Goal: Task Accomplishment & Management: Use online tool/utility

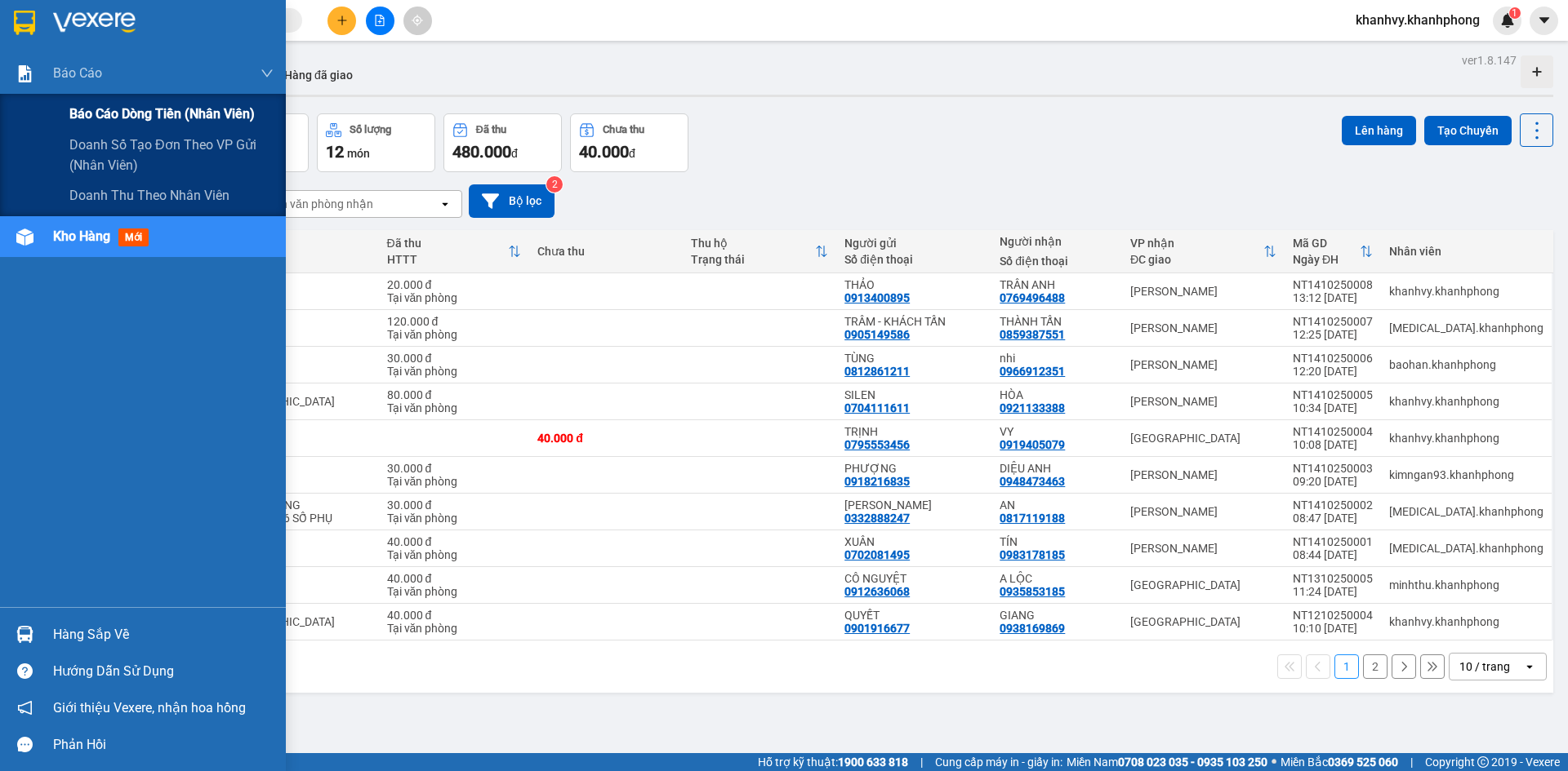
click at [126, 110] on span "Báo cáo dòng tiền (nhân viên)" at bounding box center [162, 113] width 185 height 21
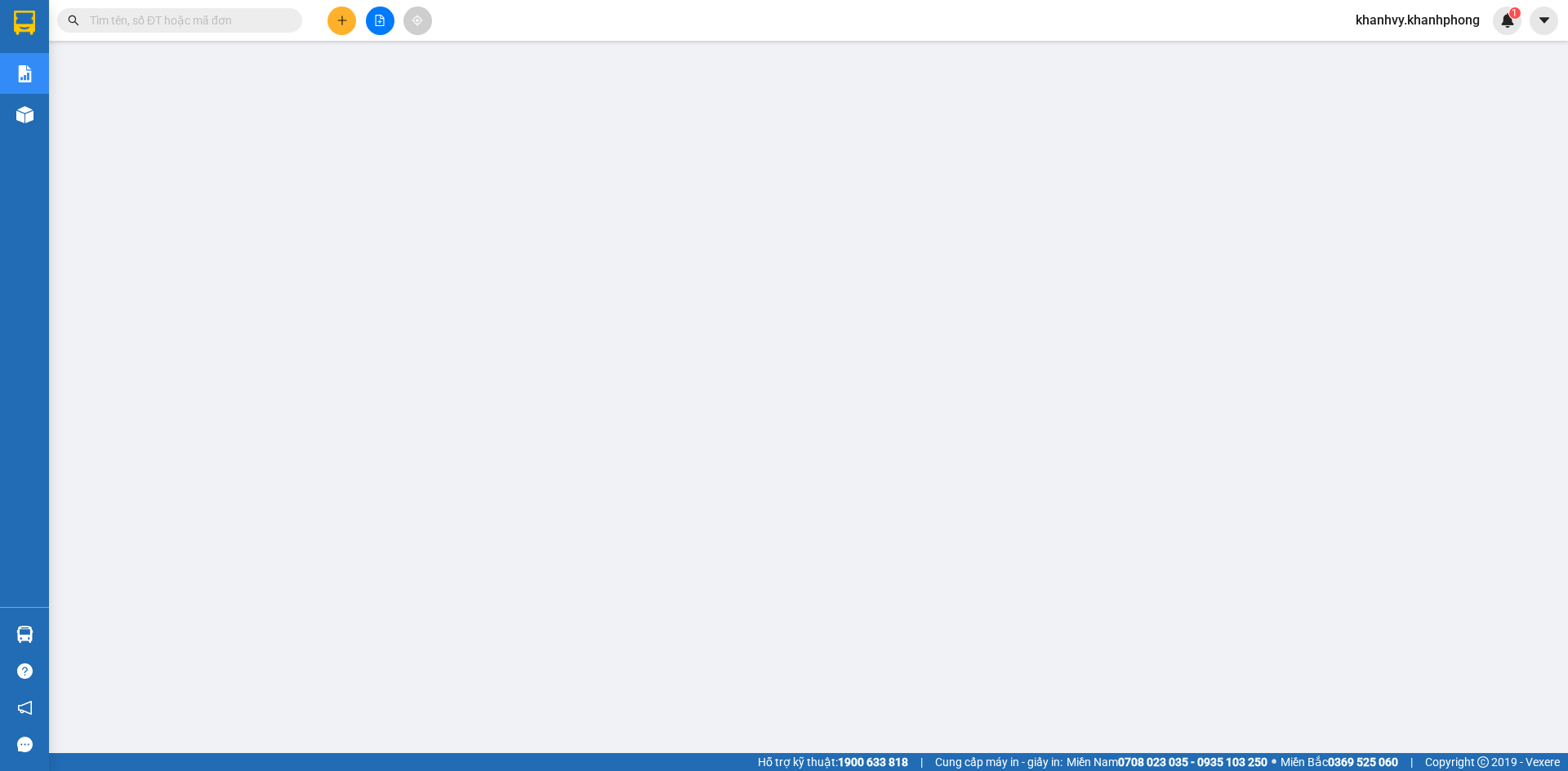
click at [1417, 23] on span "khanhvy.khanhphong" at bounding box center [1418, 20] width 150 height 21
click at [1391, 52] on span "Đăng xuất" at bounding box center [1424, 51] width 118 height 18
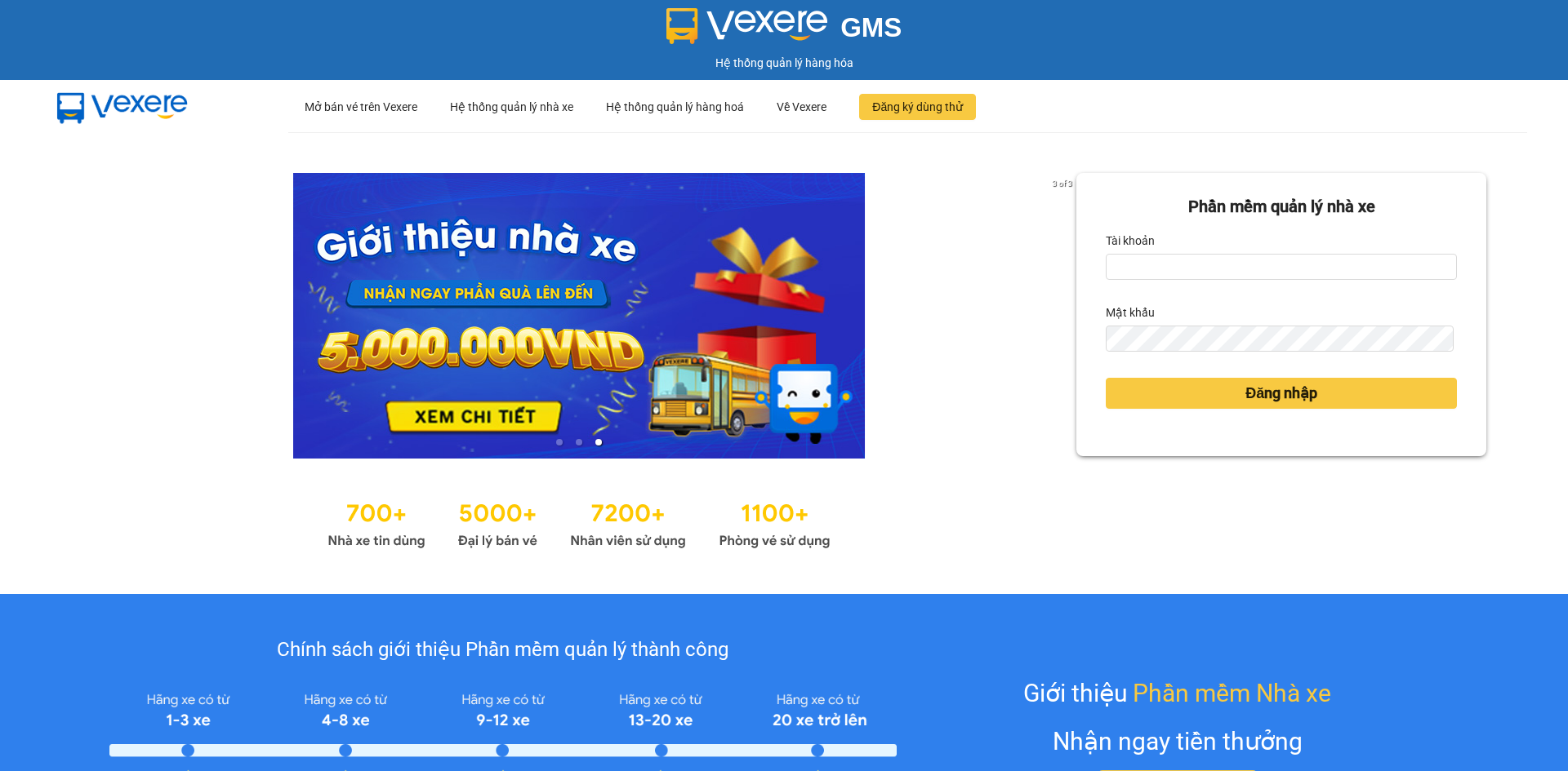
click at [1235, 247] on div "Tài khoản" at bounding box center [1281, 240] width 351 height 26
drag, startPoint x: 1227, startPoint y: 259, endPoint x: 1224, endPoint y: 278, distance: 19.2
click at [1227, 267] on input "Tài khoản" at bounding box center [1281, 266] width 351 height 26
type input "minhthu.khanhphong"
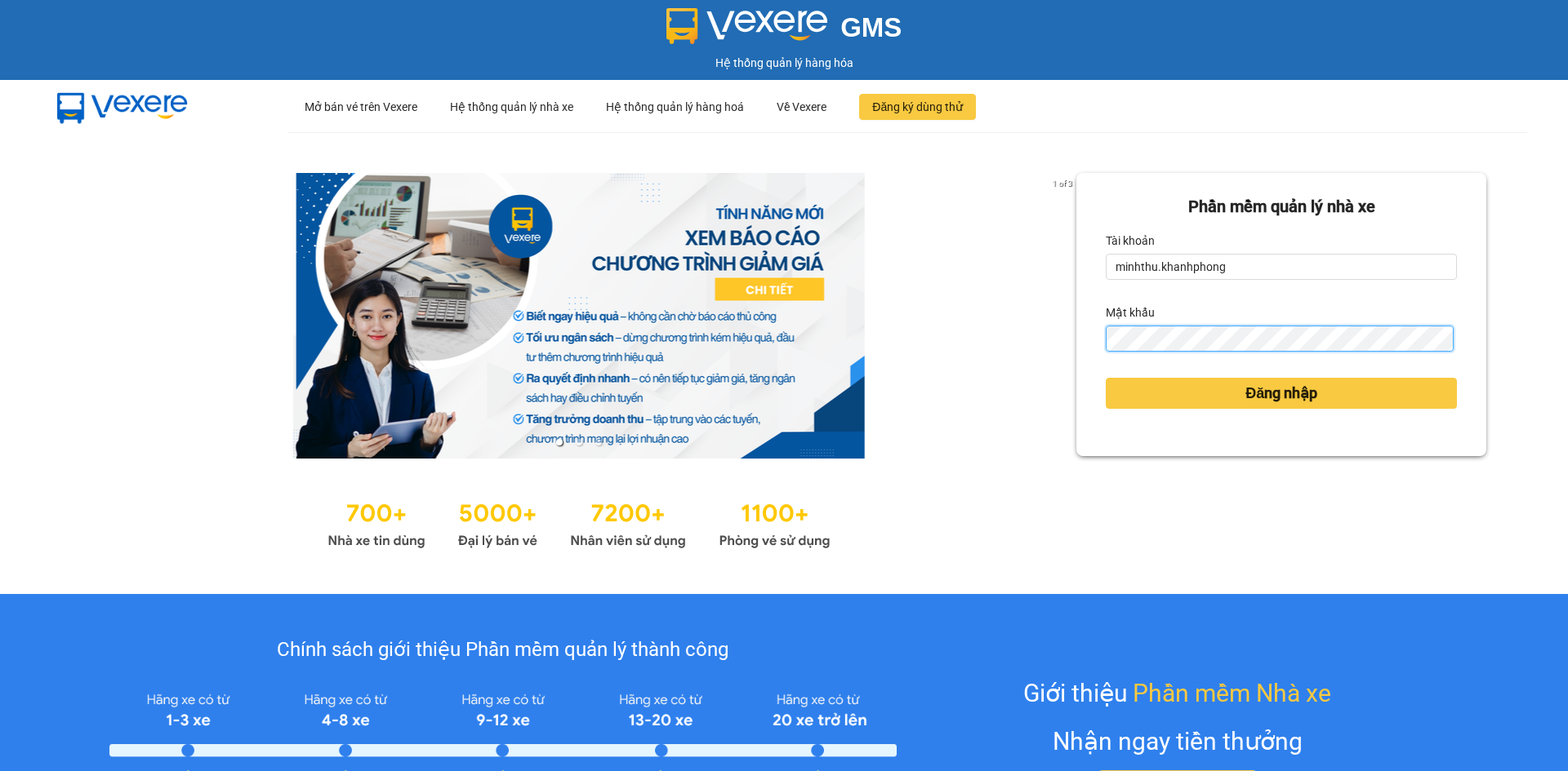
click at [1106, 378] on button "Đăng nhập" at bounding box center [1281, 393] width 351 height 31
